Goal: Task Accomplishment & Management: Complete application form

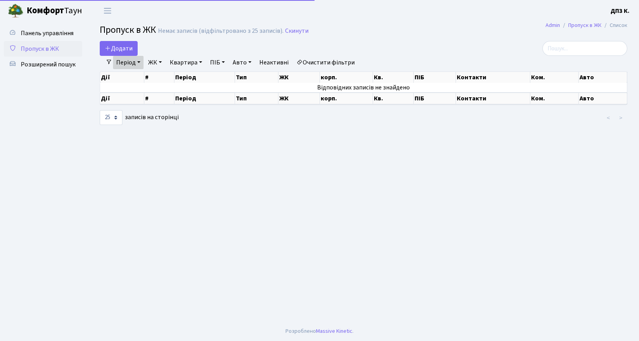
select select "25"
click at [124, 50] on span "Додати" at bounding box center [119, 48] width 28 height 9
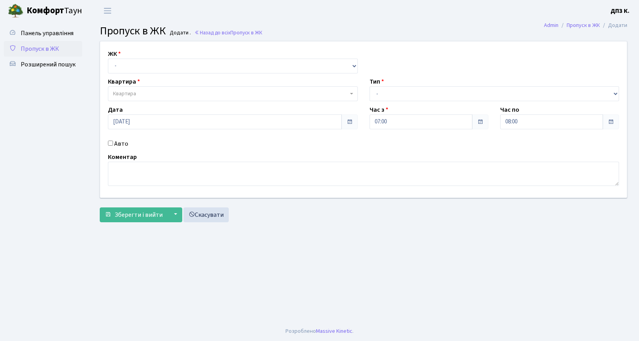
click at [49, 49] on span "Пропуск в ЖК" at bounding box center [40, 49] width 38 height 9
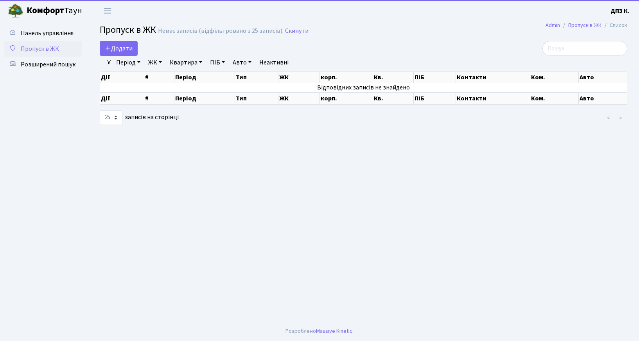
select select "25"
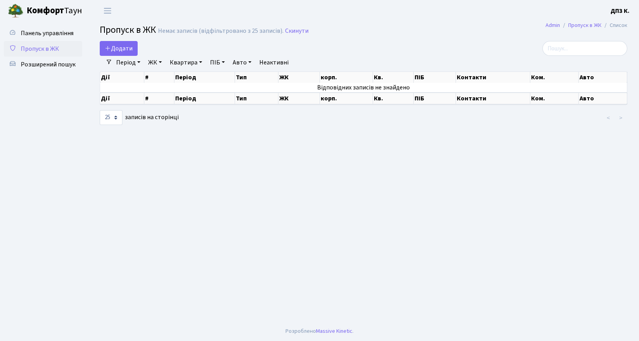
click at [121, 60] on link "Період" at bounding box center [128, 62] width 31 height 13
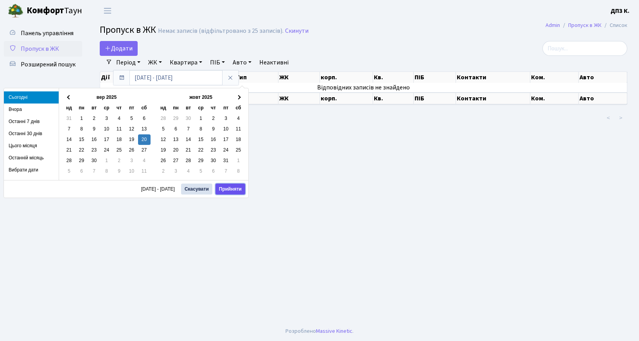
click at [225, 189] on button "Прийняти" at bounding box center [231, 189] width 30 height 11
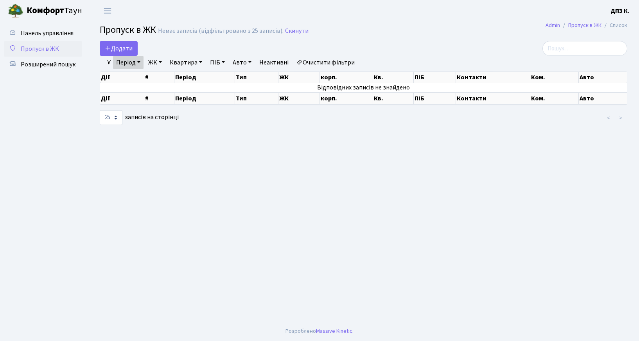
click at [128, 63] on link "Період" at bounding box center [128, 62] width 31 height 13
